Goal: Navigation & Orientation: Find specific page/section

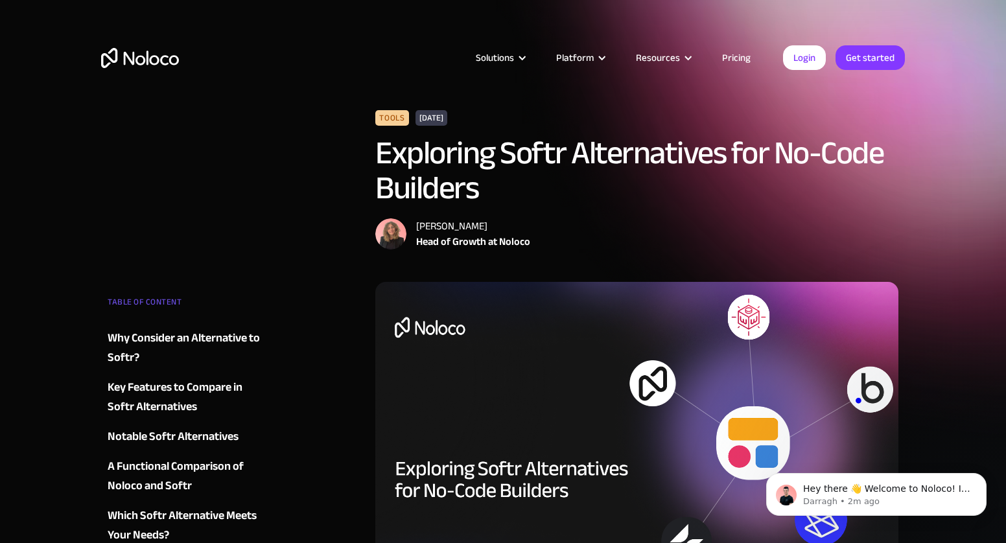
click at [734, 55] on link "Pricing" at bounding box center [736, 57] width 61 height 17
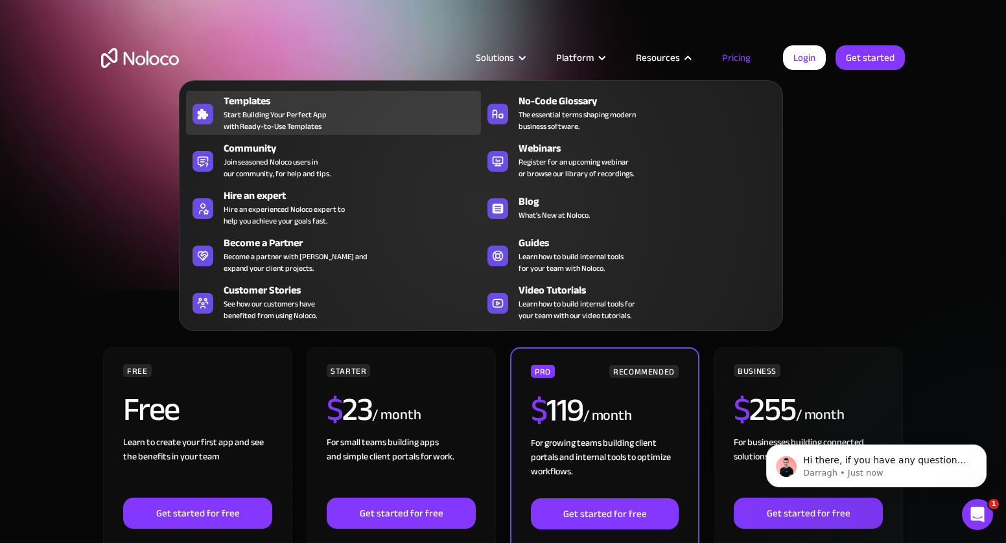
click at [267, 111] on span "Start Building Your Perfect App with Ready-to-Use Templates" at bounding box center [275, 120] width 103 height 23
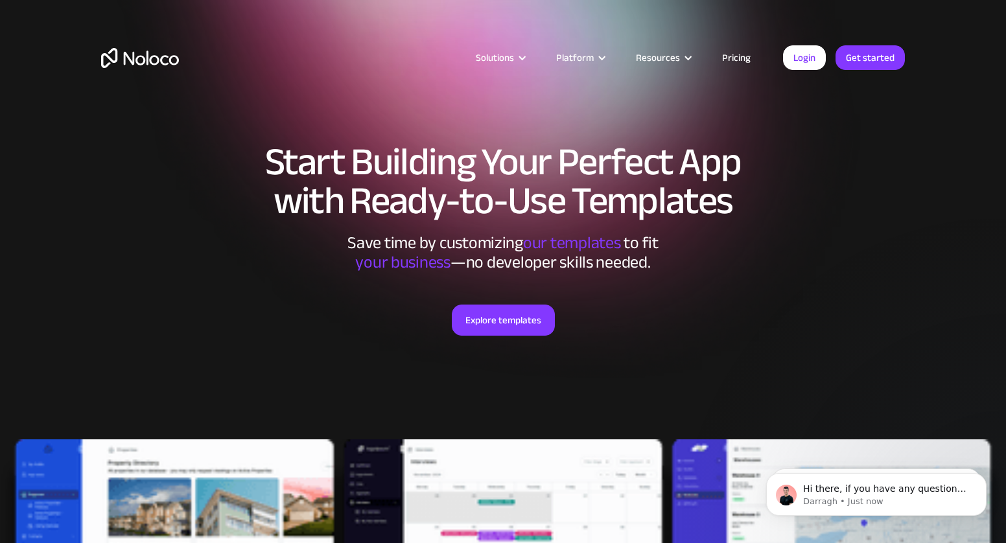
click at [130, 54] on img "home" at bounding box center [140, 58] width 78 height 20
